Goal: Transaction & Acquisition: Purchase product/service

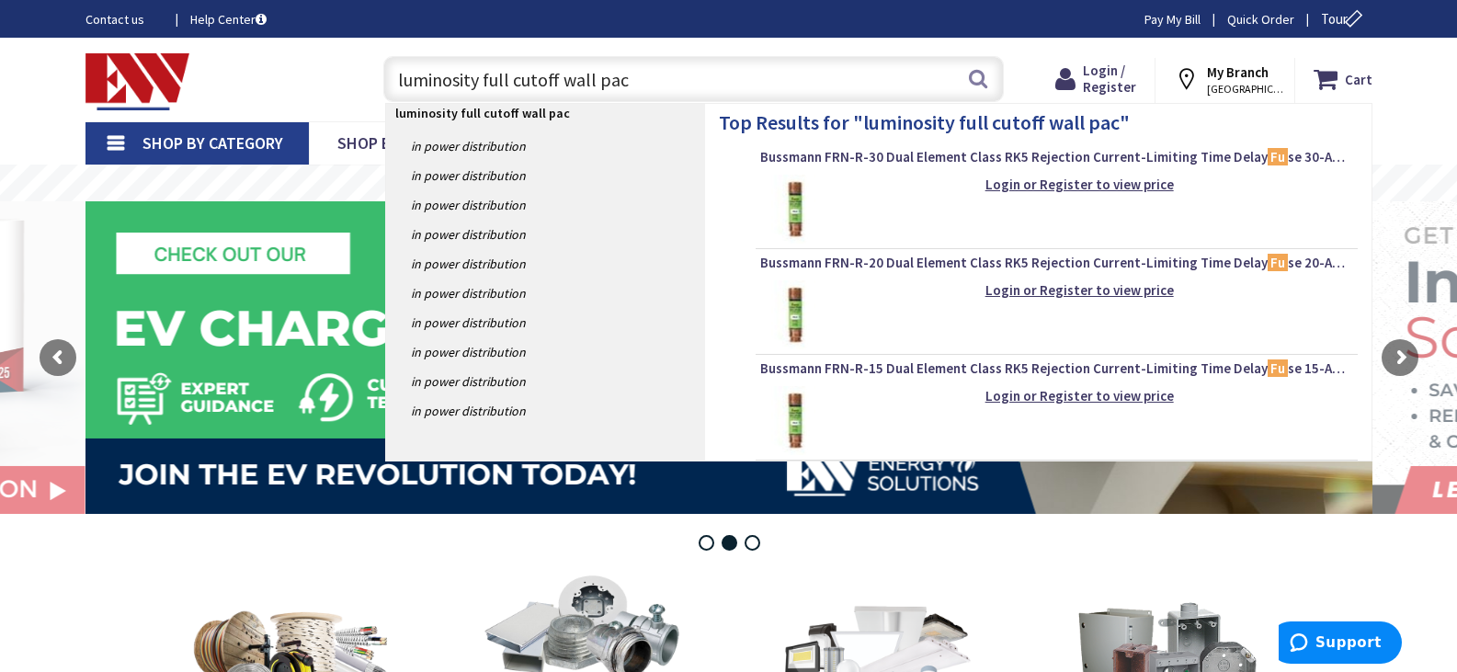
type input "luminosity full cutoff wall pack"
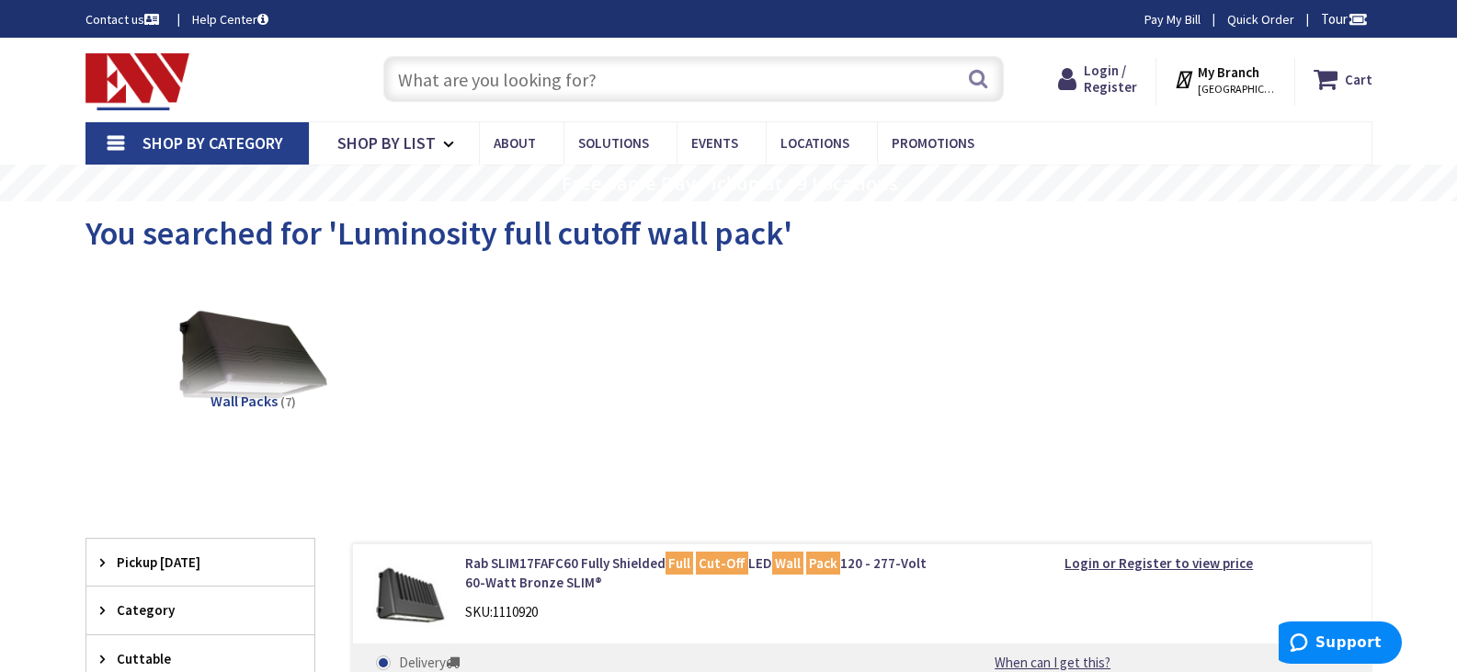
click at [502, 232] on span "You searched for 'Luminosity full cutoff wall pack'" at bounding box center [439, 232] width 707 height 41
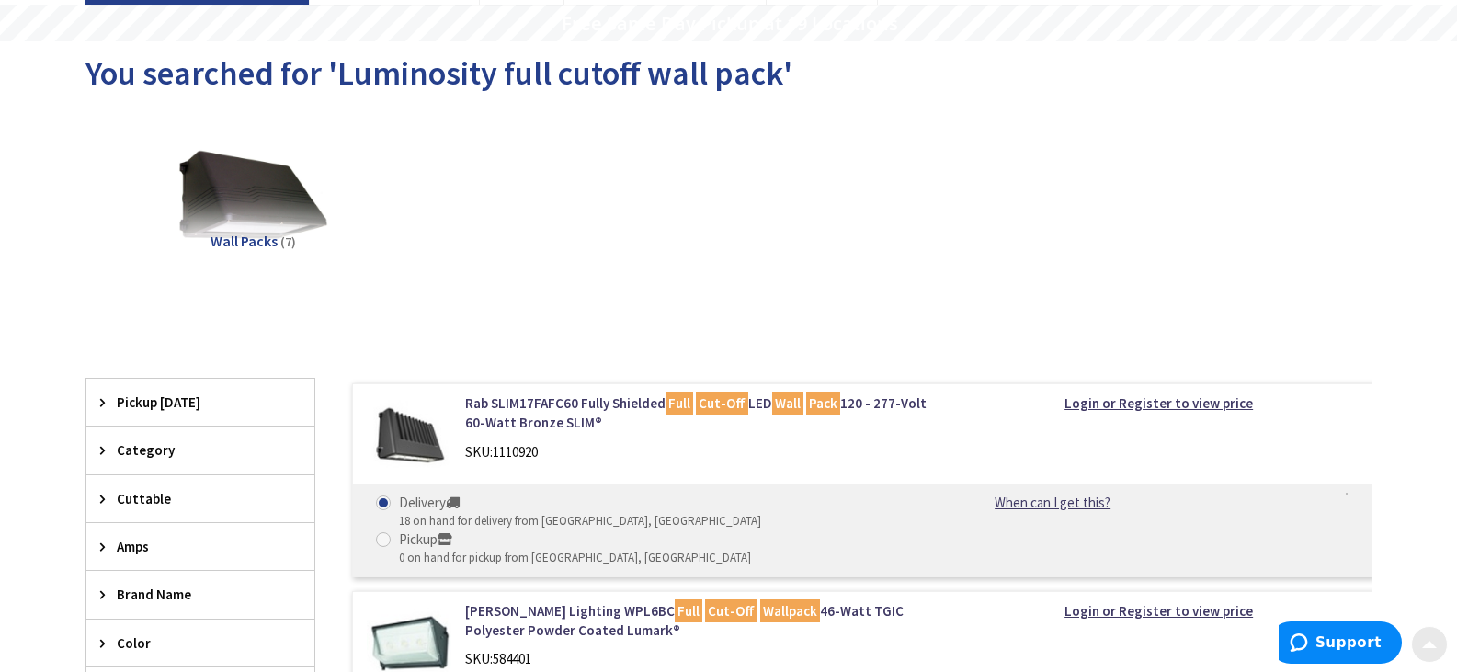
scroll to position [184, 0]
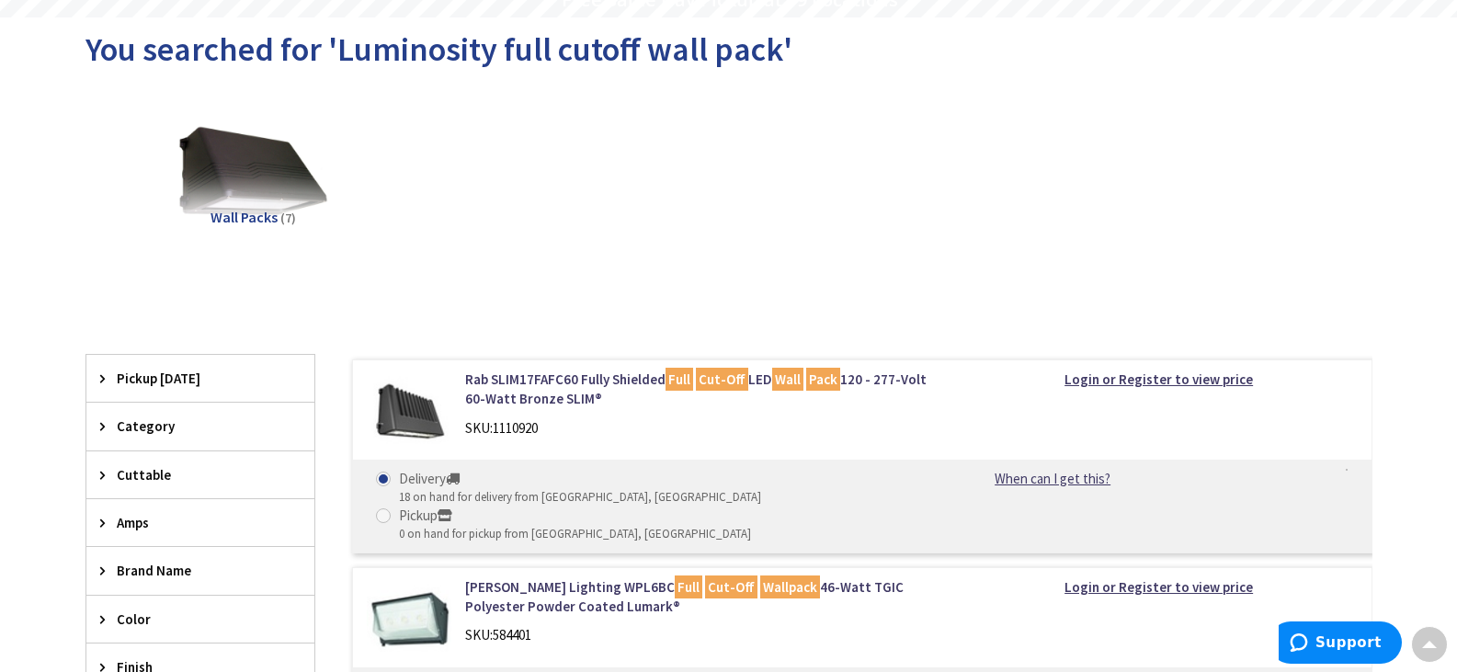
click at [396, 417] on img at bounding box center [410, 413] width 86 height 86
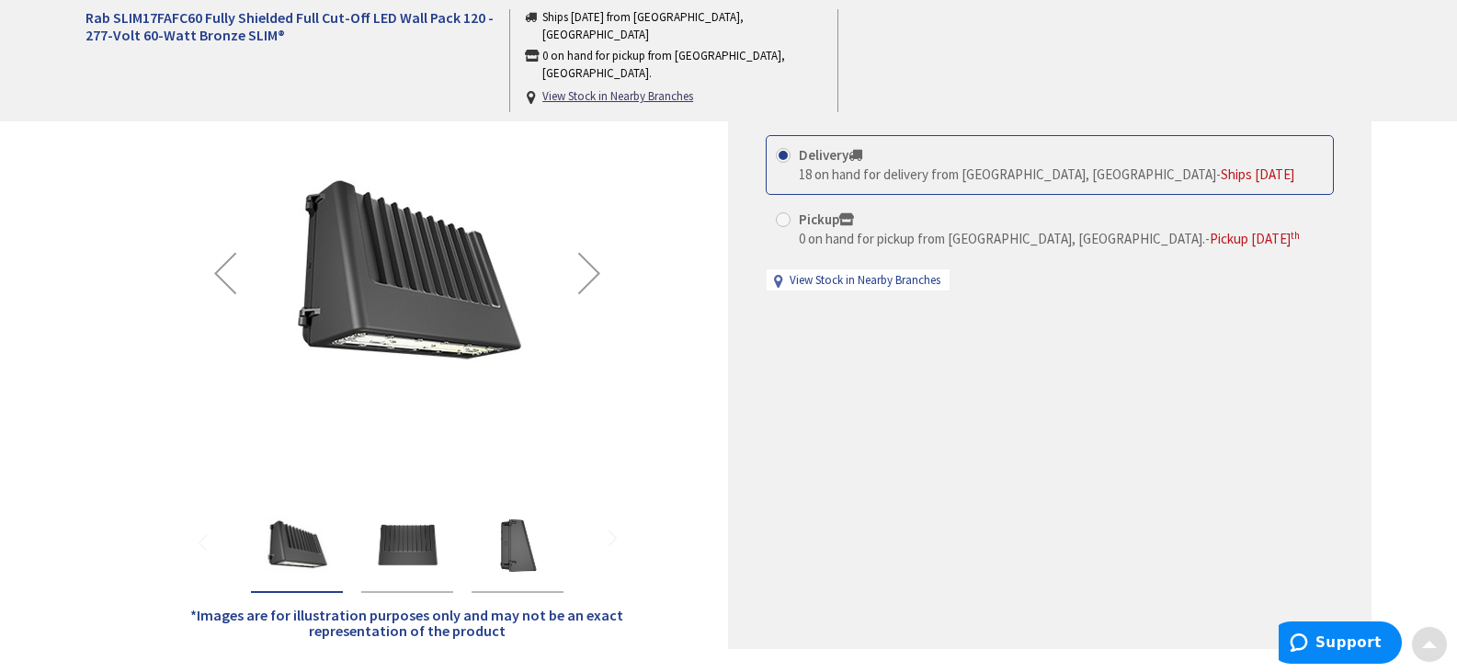
scroll to position [276, 0]
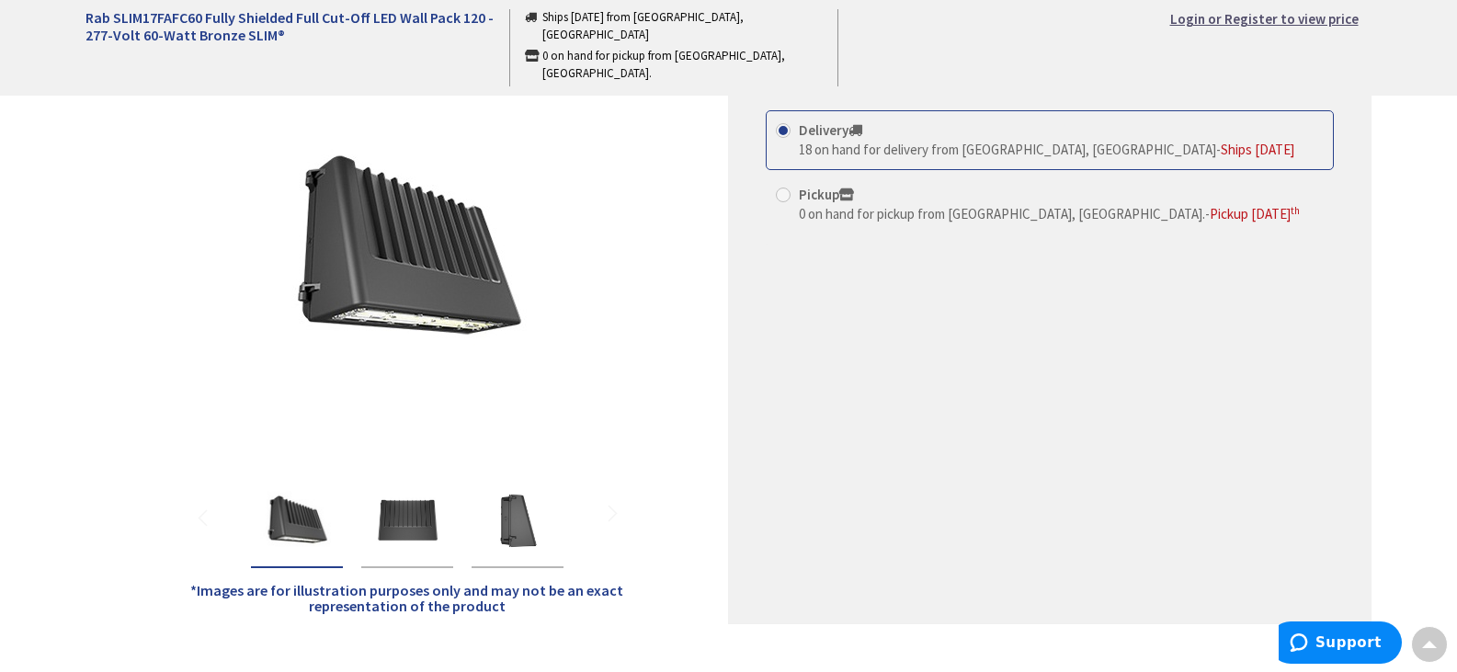
click at [1260, 18] on strong "Login or Register to view price" at bounding box center [1264, 18] width 188 height 17
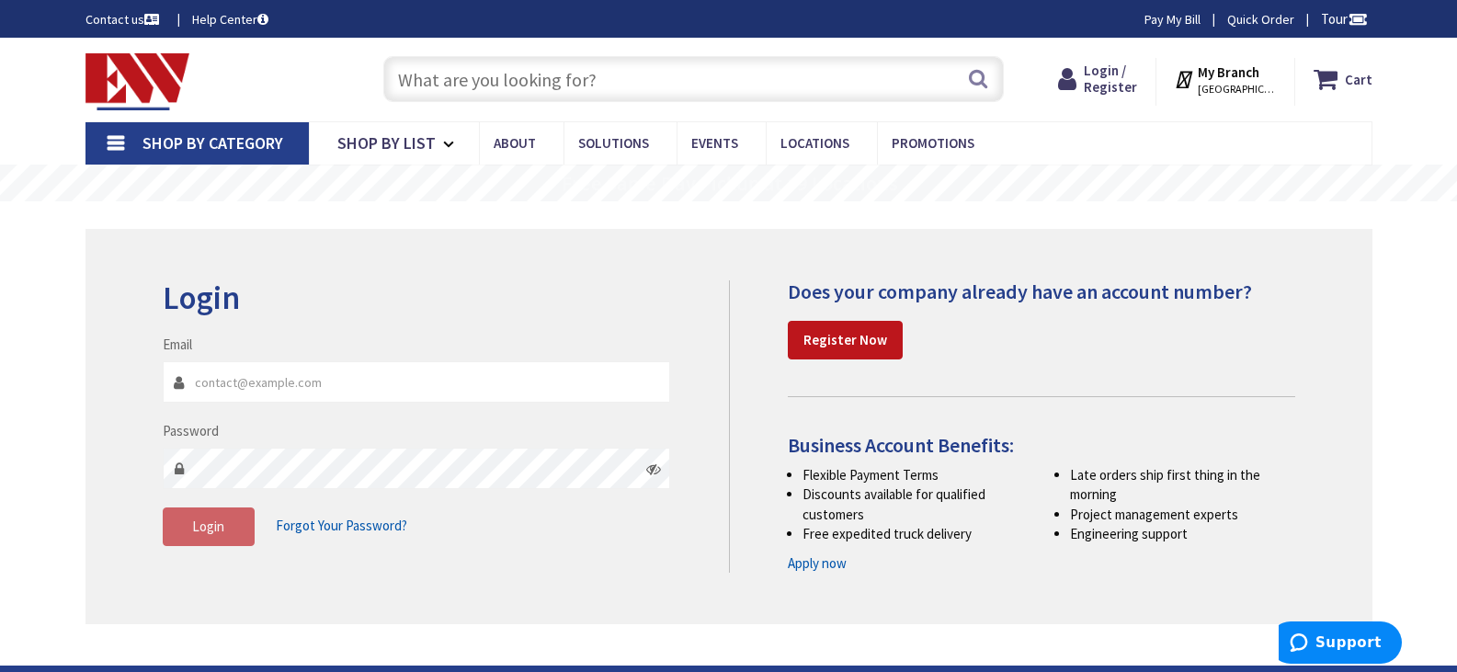
click at [309, 385] on input "Email" at bounding box center [417, 381] width 508 height 41
type input "gene_pfeiffer@uhaul.com"
click at [215, 554] on fieldset "Email gene_pfeiffer@uhaul.com Password Login Forgot Your Password?" at bounding box center [417, 450] width 508 height 230
click at [218, 531] on span "Login" at bounding box center [208, 526] width 32 height 17
